Goal: Transaction & Acquisition: Subscribe to service/newsletter

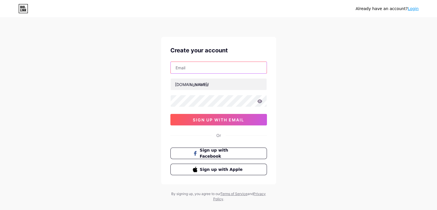
drag, startPoint x: 0, startPoint y: 0, endPoint x: 209, endPoint y: 68, distance: 219.7
click at [209, 68] on input "text" at bounding box center [219, 67] width 96 height 11
type input "[EMAIL_ADDRESS][DOMAIN_NAME]"
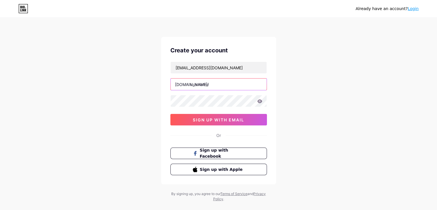
click at [213, 84] on input "text" at bounding box center [219, 83] width 96 height 11
type input "jeidvine"
click at [258, 99] on icon at bounding box center [259, 101] width 5 height 4
click at [228, 103] on div "[EMAIL_ADDRESS][DOMAIN_NAME] [DOMAIN_NAME]/ jeidvine 0cAFcWeA7FEBeBIuxLJdNiHJSG…" at bounding box center [218, 93] width 97 height 64
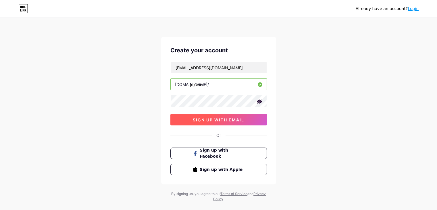
click at [230, 122] on button "sign up with email" at bounding box center [218, 119] width 97 height 11
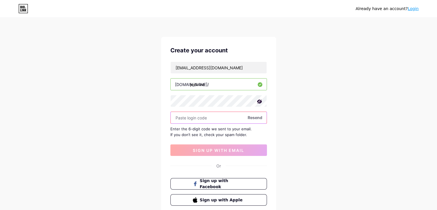
paste input "310321"
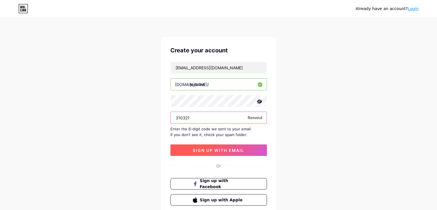
type input "310321"
click at [224, 150] on span "sign up with email" at bounding box center [218, 150] width 51 height 5
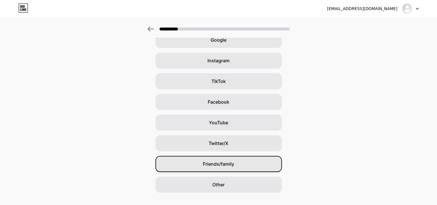
scroll to position [43, 0]
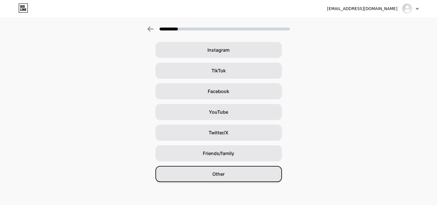
click at [232, 172] on div "Other" at bounding box center [218, 174] width 126 height 16
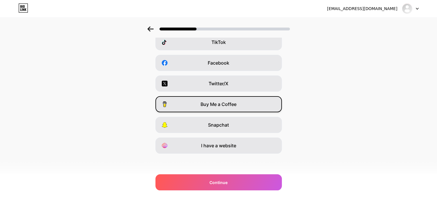
scroll to position [71, 0]
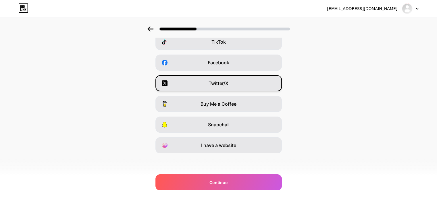
click at [234, 79] on div "Twitter/X" at bounding box center [218, 83] width 126 height 16
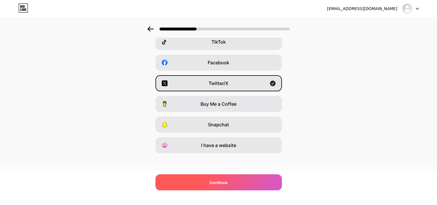
click at [244, 186] on div "Continue" at bounding box center [218, 182] width 126 height 16
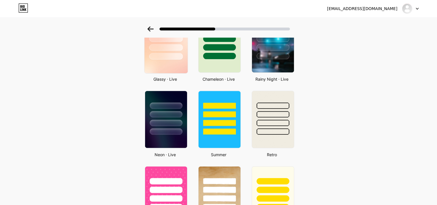
scroll to position [144, 0]
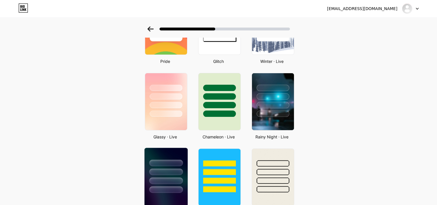
drag, startPoint x: 161, startPoint y: 176, endPoint x: 164, endPoint y: 171, distance: 6.0
click at [161, 176] on div at bounding box center [165, 170] width 43 height 45
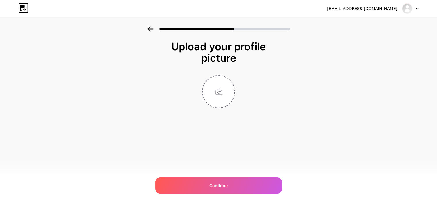
scroll to position [0, 0]
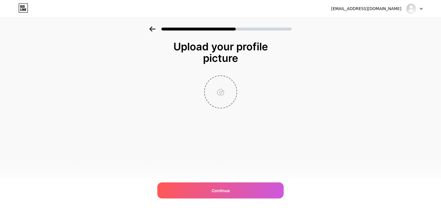
click at [225, 96] on input "file" at bounding box center [221, 92] width 32 height 32
type input "C:\fakepath\GzxCJWtXsAANRHC.jfif"
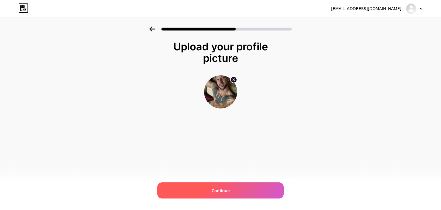
click at [243, 190] on div "Continue" at bounding box center [220, 190] width 126 height 16
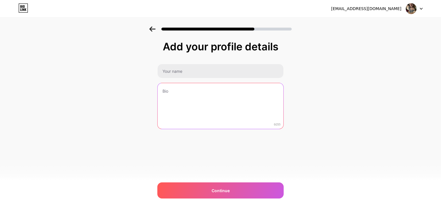
click at [198, 91] on textarea at bounding box center [221, 106] width 126 height 46
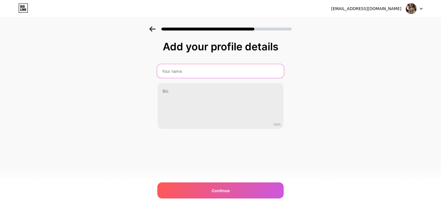
click at [212, 72] on input "text" at bounding box center [220, 71] width 127 height 14
type input "e"
click at [170, 69] on input "JeidVine" at bounding box center [220, 71] width 127 height 14
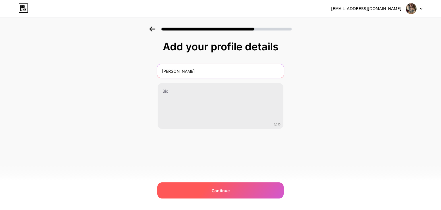
type input "[PERSON_NAME]"
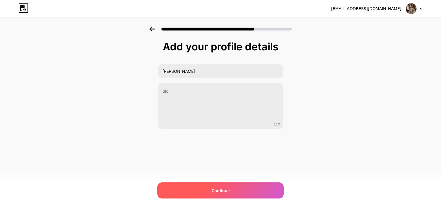
click at [240, 186] on div "Continue" at bounding box center [220, 190] width 126 height 16
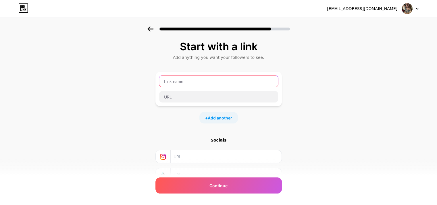
click at [198, 84] on input "text" at bounding box center [218, 81] width 119 height 11
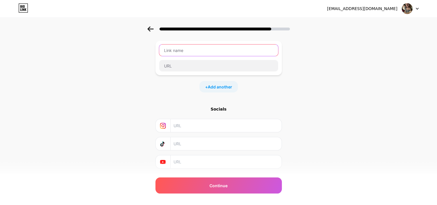
scroll to position [17, 0]
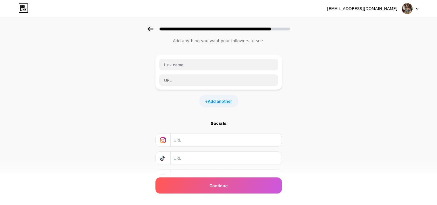
click at [225, 100] on span "Add another" at bounding box center [220, 101] width 24 height 6
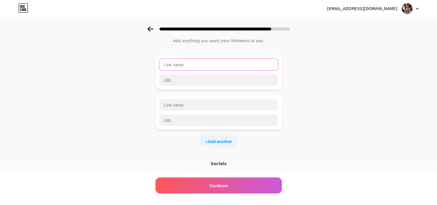
click at [202, 66] on input "text" at bounding box center [218, 64] width 119 height 11
type input "Onlyfans"
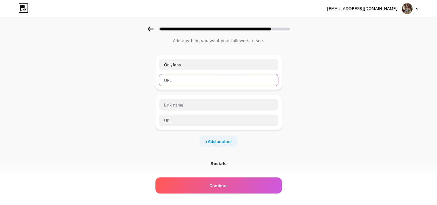
click at [188, 81] on input "text" at bounding box center [218, 79] width 119 height 11
paste input "[URL][DOMAIN_NAME]"
drag, startPoint x: 232, startPoint y: 79, endPoint x: 226, endPoint y: 86, distance: 9.0
click at [226, 86] on div "Onlyfans [URL][DOMAIN_NAME]" at bounding box center [218, 72] width 126 height 34
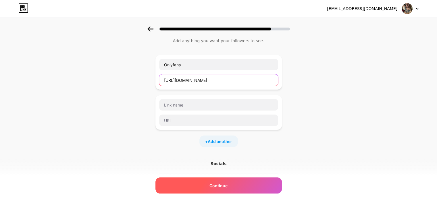
type input "[URL][DOMAIN_NAME]"
click at [230, 187] on div "Continue" at bounding box center [218, 186] width 126 height 16
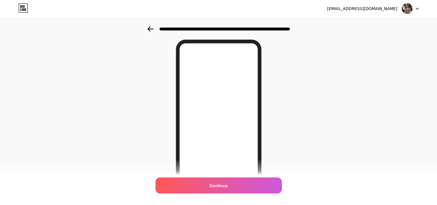
scroll to position [29, 0]
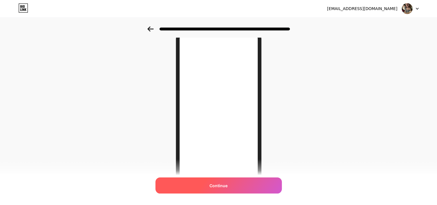
click at [232, 184] on div "Continue" at bounding box center [218, 186] width 126 height 16
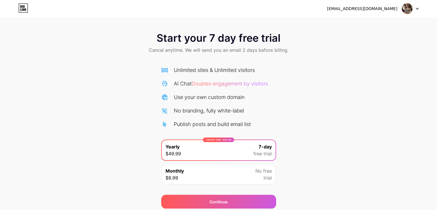
click at [20, 7] on icon at bounding box center [23, 7] width 10 height 9
click at [403, 5] on img at bounding box center [407, 8] width 11 height 11
click at [380, 6] on div "[EMAIL_ADDRESS][DOMAIN_NAME]" at bounding box center [362, 9] width 70 height 6
click at [267, 49] on span "Cancel anytime. We will send you an email 2 days before billing." at bounding box center [219, 50] width 140 height 7
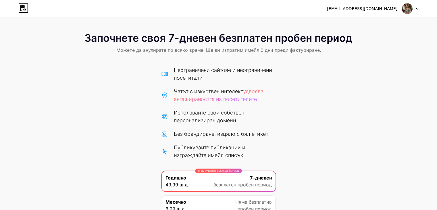
scroll to position [52, 0]
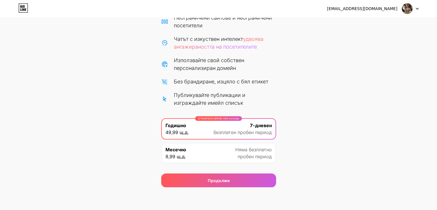
click at [231, 158] on div "Месечно 8,99 щ.д. Няма безплатно пробен период" at bounding box center [219, 153] width 114 height 20
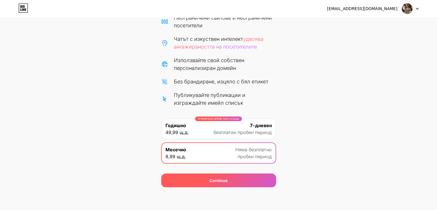
click at [236, 180] on div "Continue" at bounding box center [218, 180] width 115 height 14
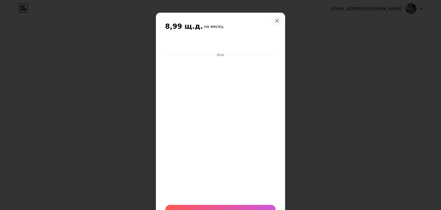
click at [276, 21] on icon at bounding box center [277, 20] width 5 height 5
